Goal: Task Accomplishment & Management: Manage account settings

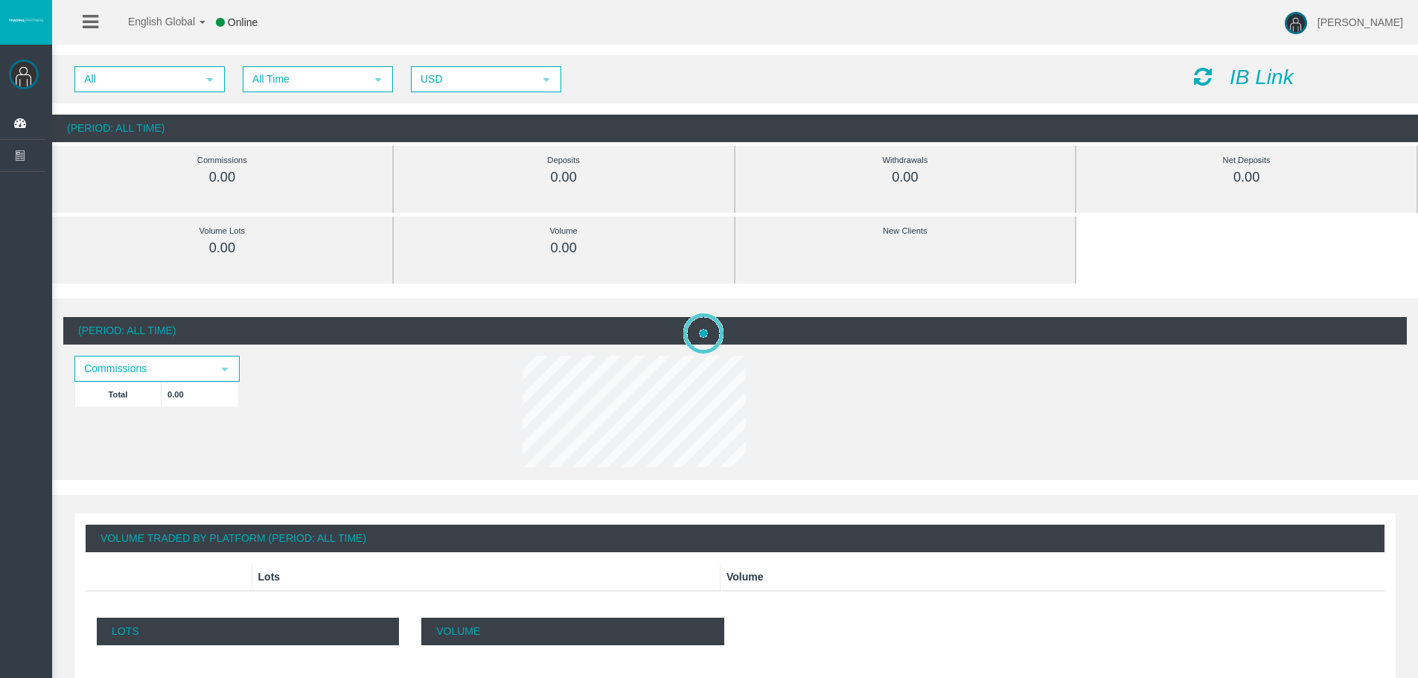
click at [1265, 70] on icon "IB Link" at bounding box center [1262, 77] width 64 height 23
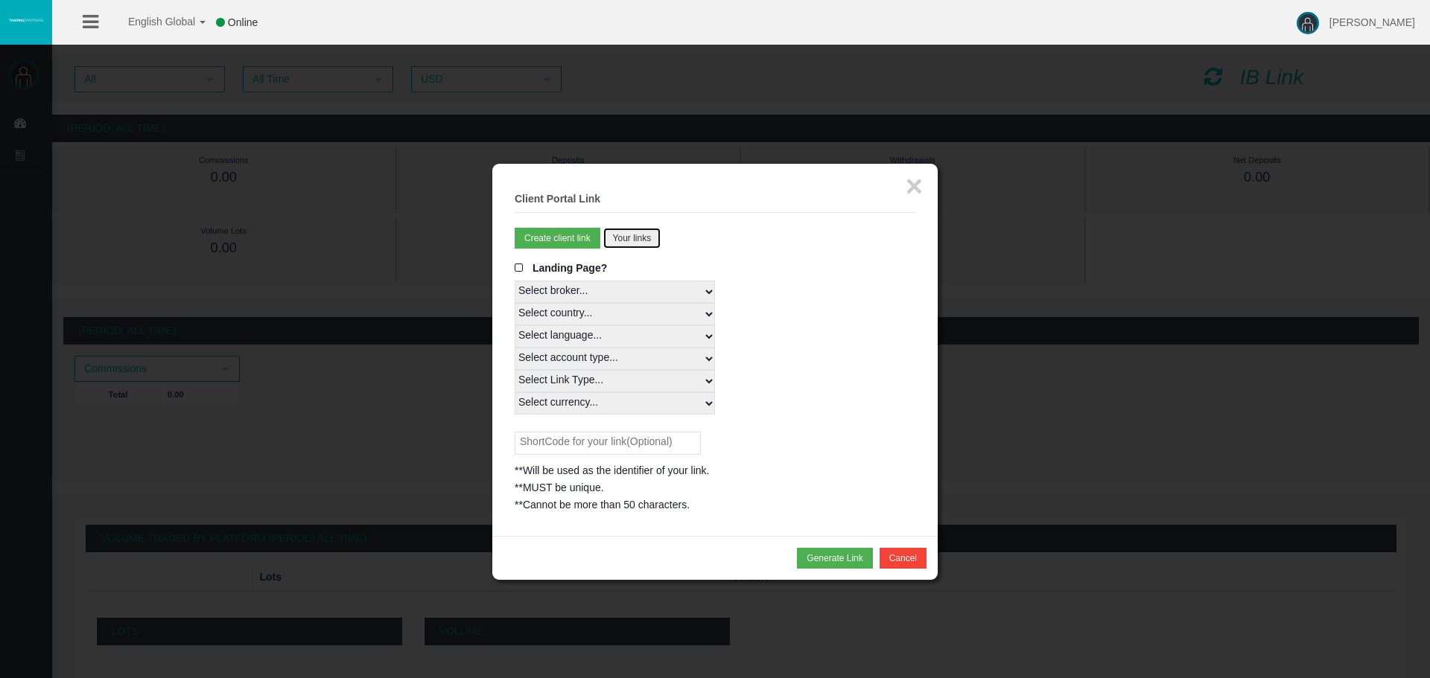
click at [627, 238] on button "Your links" at bounding box center [632, 238] width 58 height 21
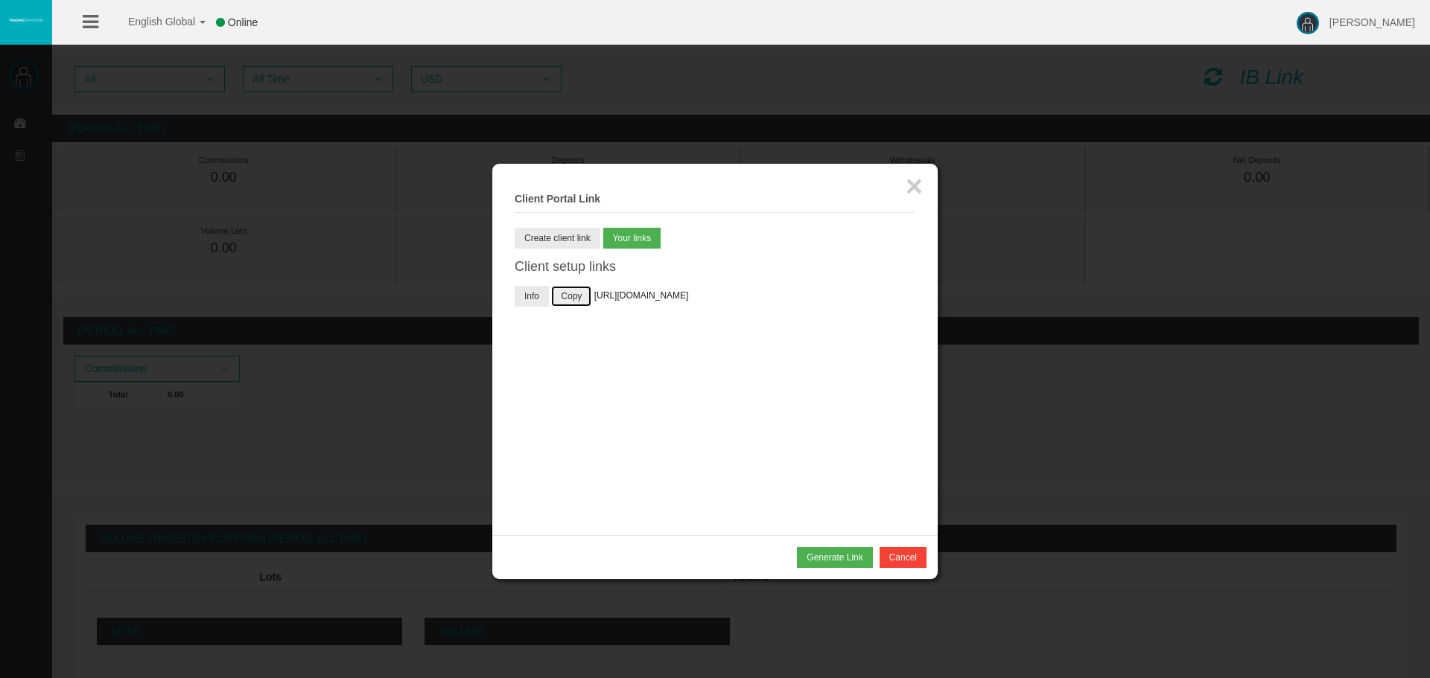
click at [566, 303] on button "Copy" at bounding box center [571, 296] width 40 height 21
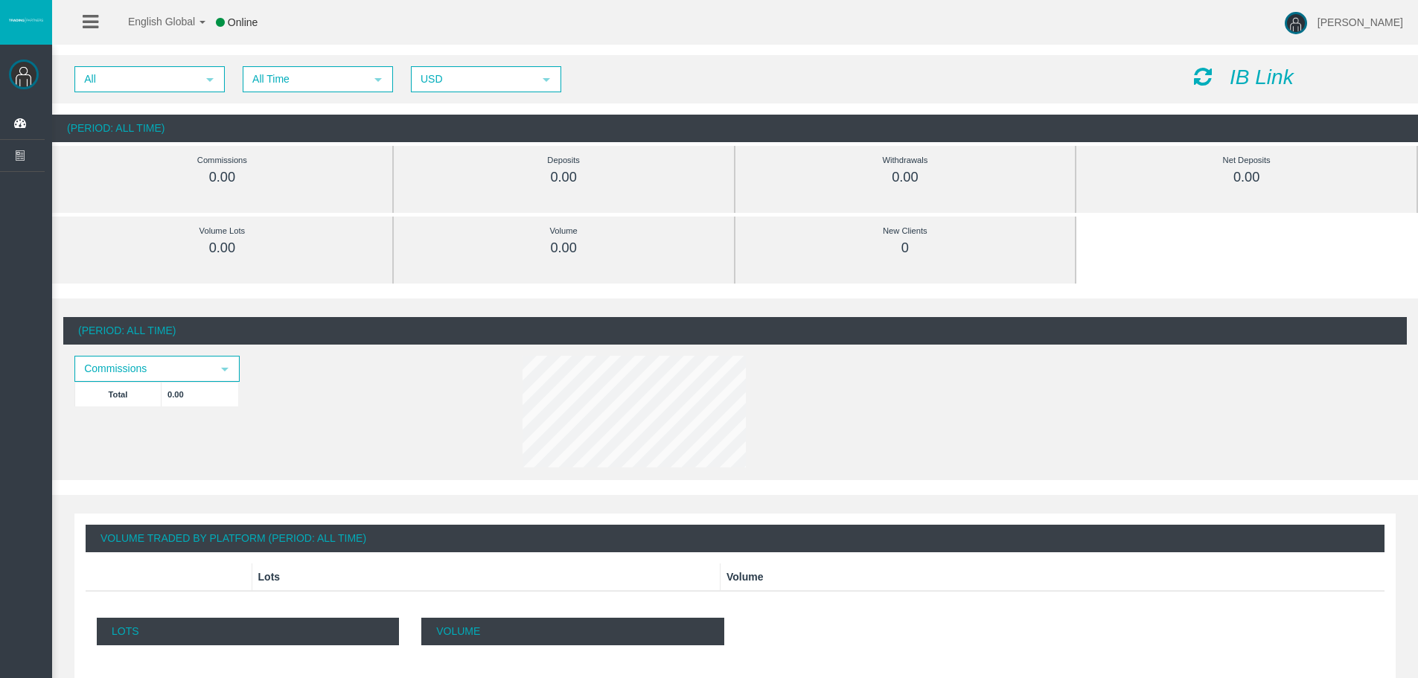
click at [23, 62] on img at bounding box center [24, 75] width 30 height 30
click at [25, 71] on img at bounding box center [24, 75] width 30 height 30
click at [86, 17] on icon at bounding box center [91, 22] width 16 height 19
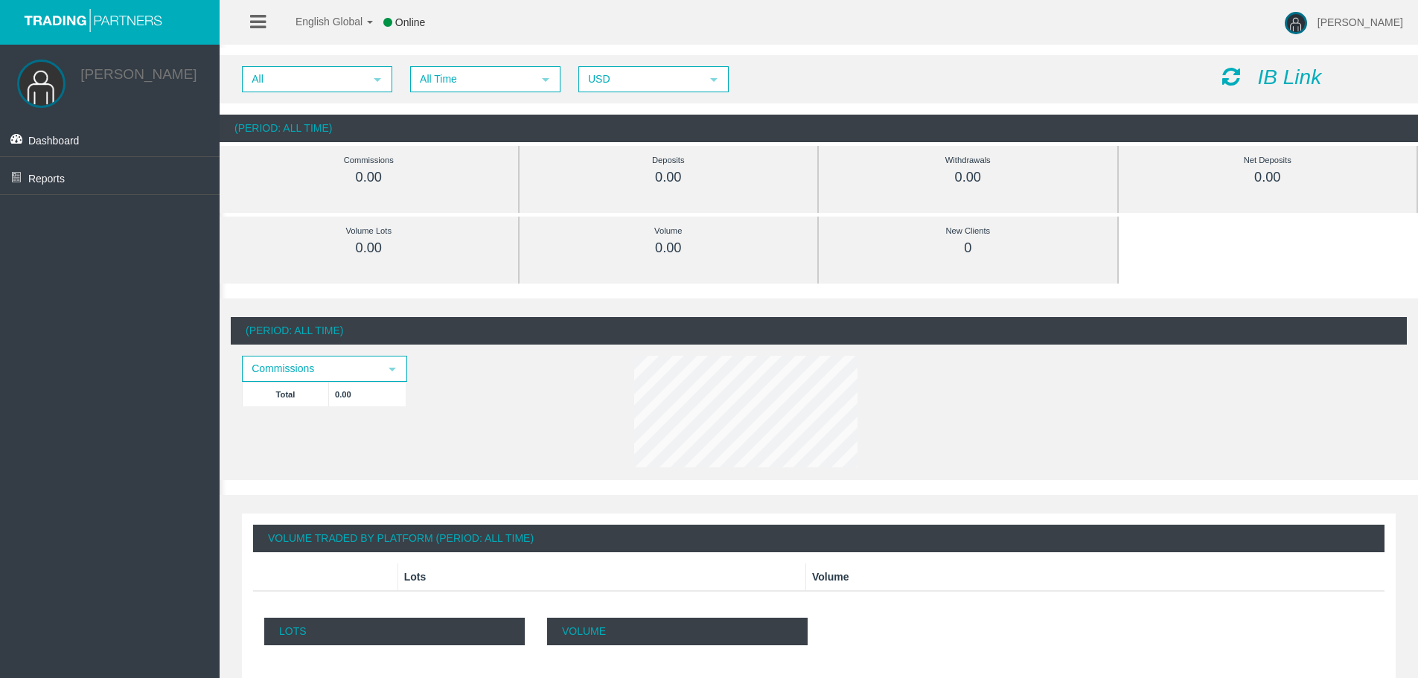
drag, startPoint x: 651, startPoint y: 25, endPoint x: 640, endPoint y: 22, distance: 11.8
click at [651, 25] on div "English Global 简体中文 English Global 日本語 한국어 Online Ion Arruti Help Log Out" at bounding box center [709, 22] width 1418 height 45
click at [251, 29] on icon at bounding box center [258, 22] width 16 height 19
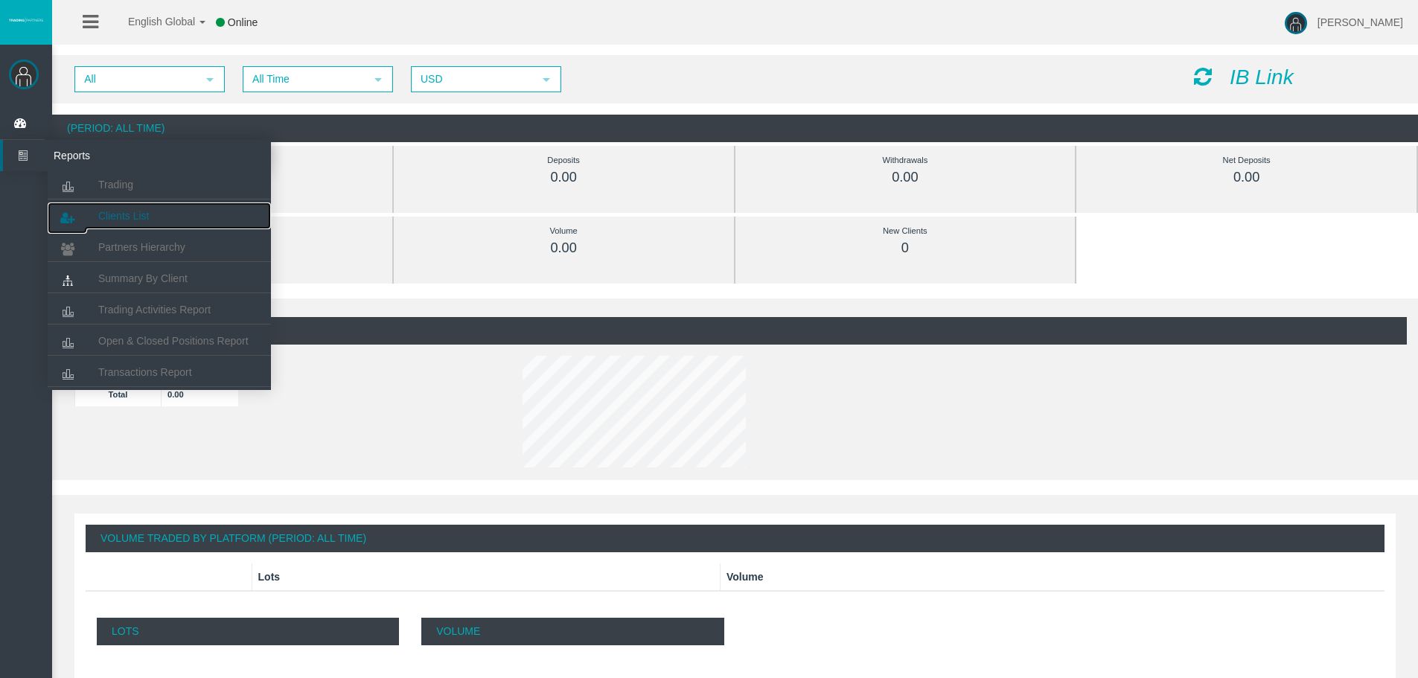
click at [139, 213] on span "Clients List" at bounding box center [123, 216] width 51 height 12
